Goal: Entertainment & Leisure: Consume media (video, audio)

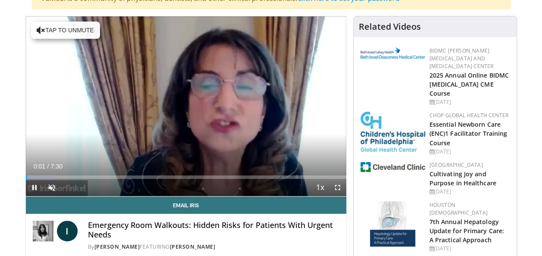
scroll to position [86, 0]
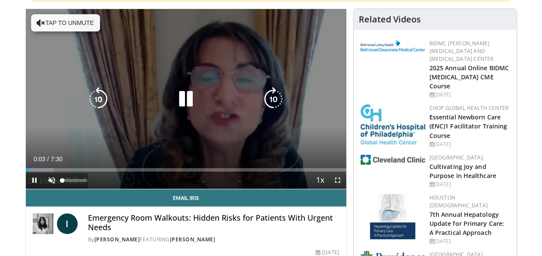
click at [49, 179] on video-js "**********" at bounding box center [186, 99] width 320 height 180
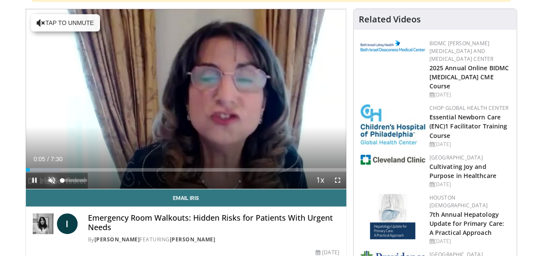
click at [54, 178] on span "Video Player" at bounding box center [51, 180] width 17 height 17
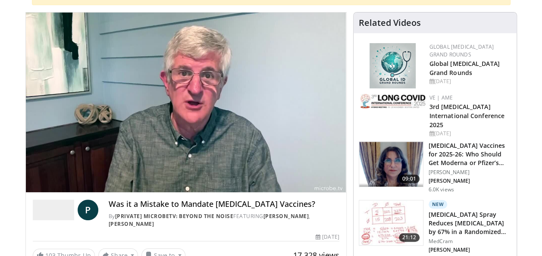
scroll to position [129, 0]
